Goal: Check status: Check status

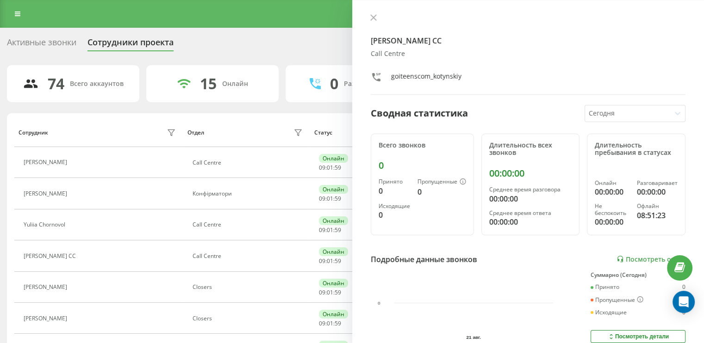
click at [372, 14] on button at bounding box center [373, 18] width 12 height 9
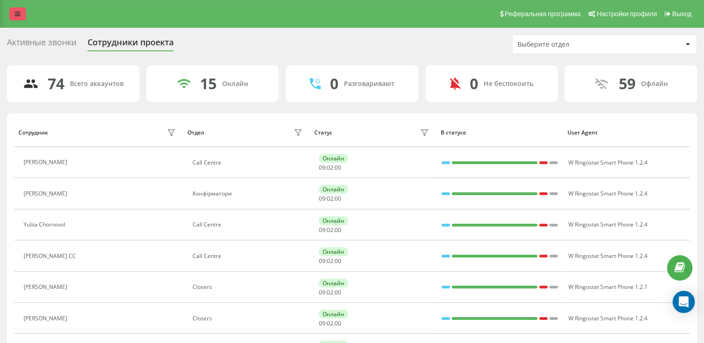
click at [20, 12] on icon at bounding box center [18, 14] width 6 height 6
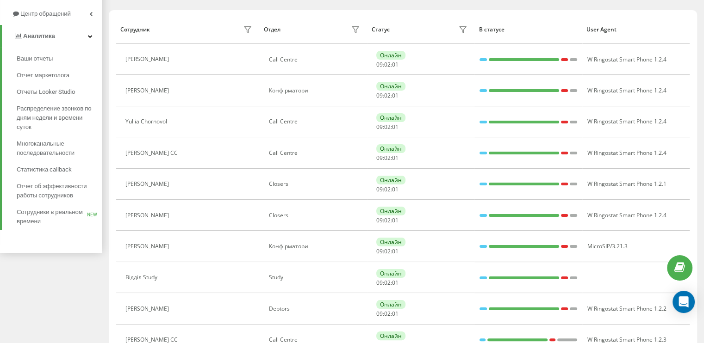
scroll to position [139, 0]
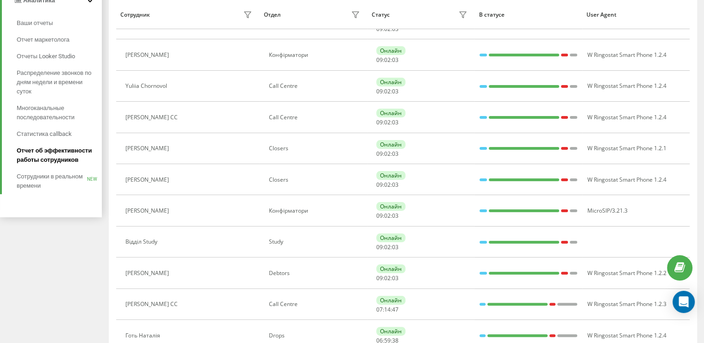
click at [52, 155] on span "Отчет об эффективности работы сотрудников" at bounding box center [57, 155] width 81 height 19
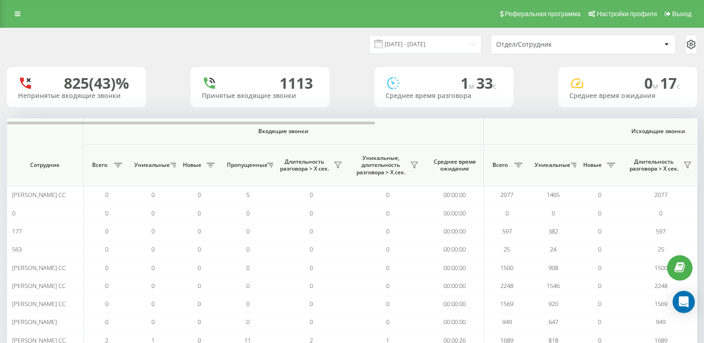
scroll to position [0, 46]
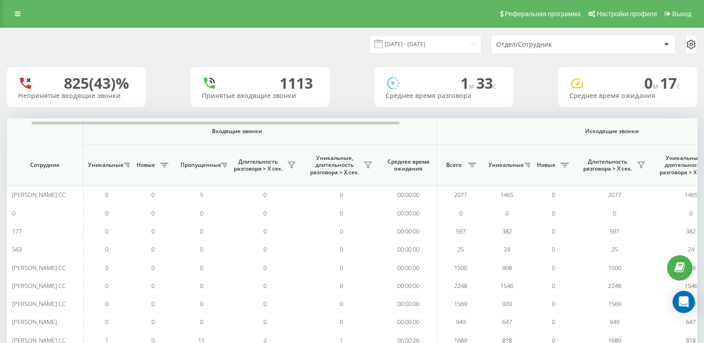
click at [655, 43] on div "Отдел/Сотрудник" at bounding box center [578, 45] width 165 height 8
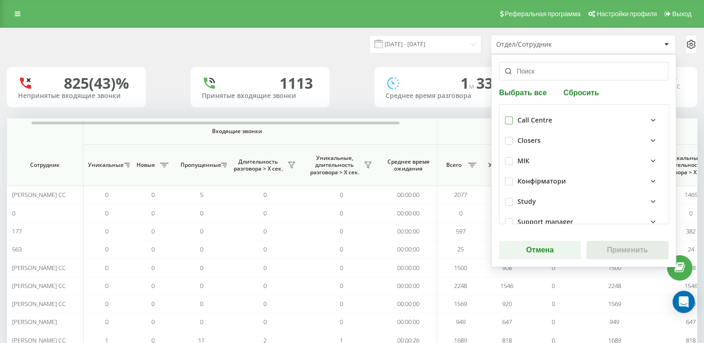
click at [505, 117] on label at bounding box center [509, 117] width 8 height 0
checkbox input "true"
click at [627, 248] on button "Применить" at bounding box center [627, 250] width 82 height 19
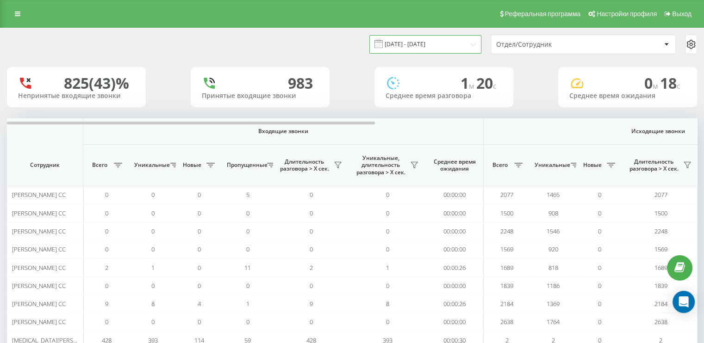
click at [469, 43] on input "21.07.2025 - 21.08.2025" at bounding box center [425, 44] width 112 height 18
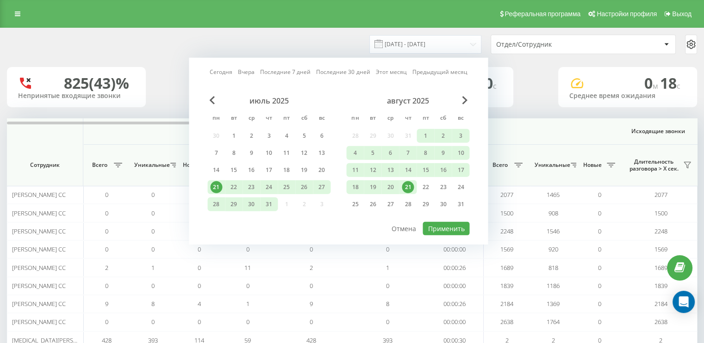
click at [407, 185] on div "21" at bounding box center [408, 187] width 12 height 12
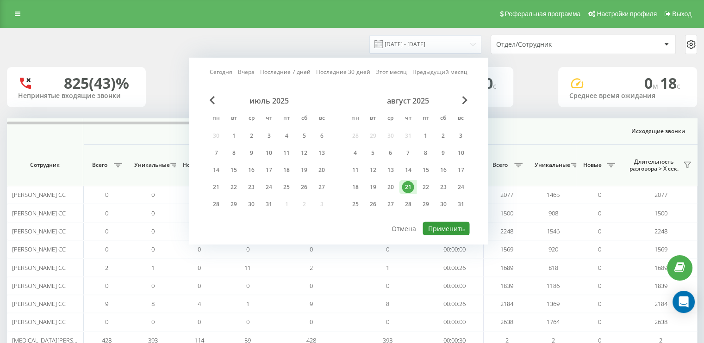
click at [449, 224] on button "Применить" at bounding box center [445, 228] width 47 height 13
type input "21.08.2025 - 21.08.2025"
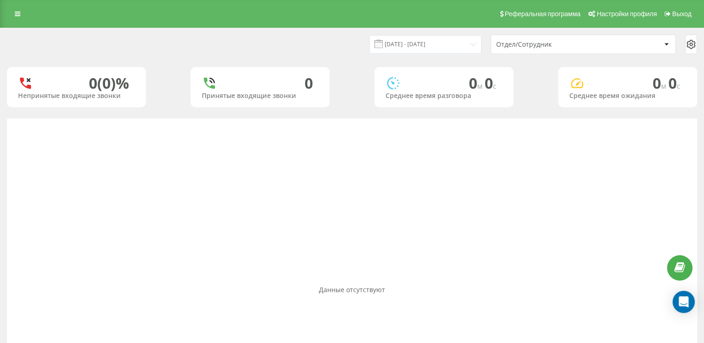
click at [604, 44] on div "Отдел/Сотрудник" at bounding box center [578, 45] width 165 height 8
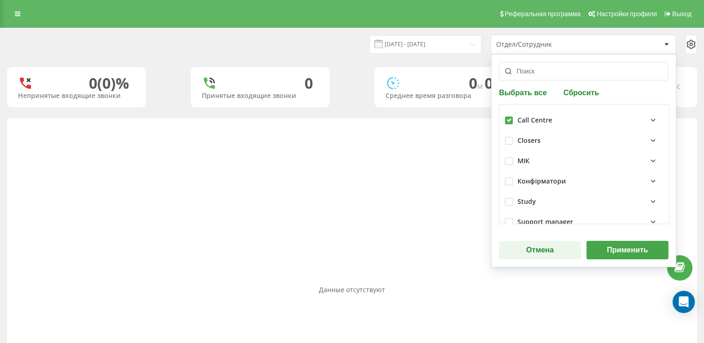
click at [604, 44] on div "Отдел/Сотрудник" at bounding box center [578, 45] width 165 height 8
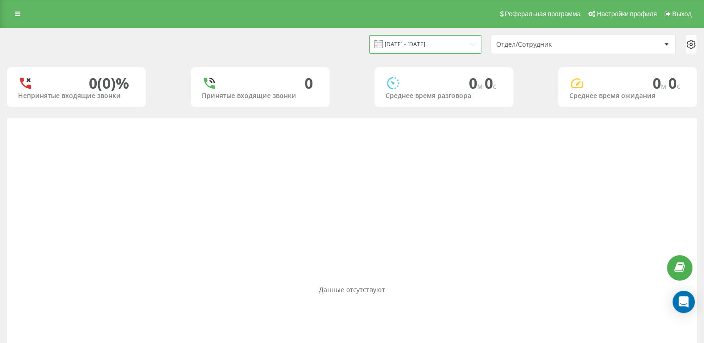
click at [411, 44] on input "21.08.2025 - 21.08.2025" at bounding box center [425, 44] width 112 height 18
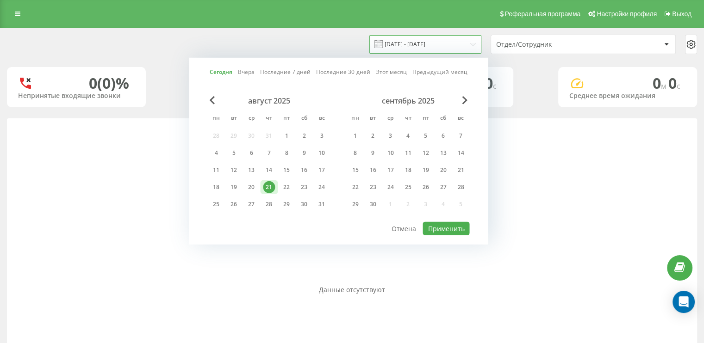
click at [411, 44] on input "21.08.2025 - 21.08.2025" at bounding box center [425, 44] width 112 height 18
click at [272, 36] on div "21.08.2025 - 21.08.2025 Сегодня Вчера Последние 7 дней Последние 30 дней Этот м…" at bounding box center [352, 44] width 690 height 19
